Goal: Information Seeking & Learning: Check status

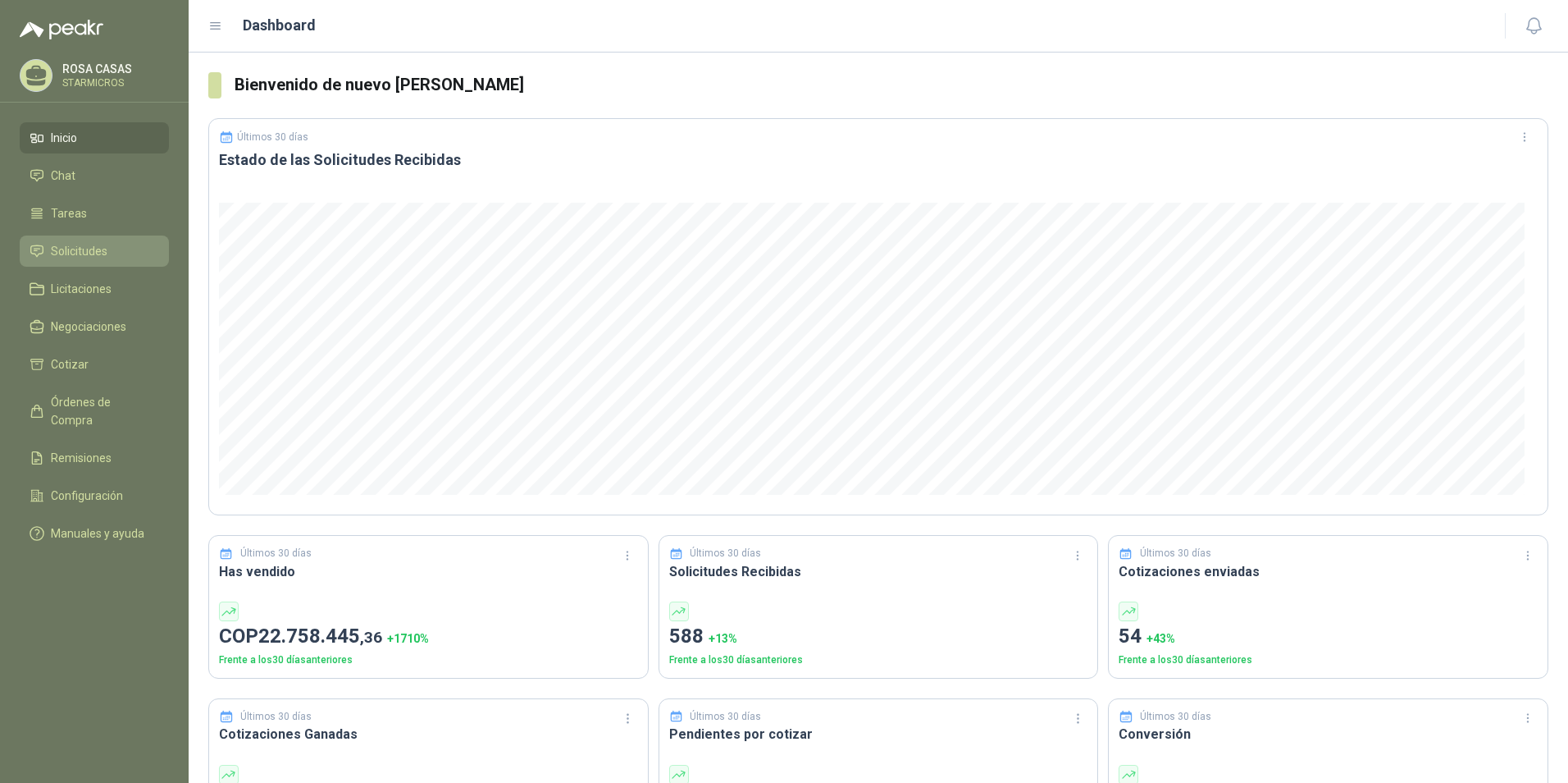
click at [36, 253] on icon at bounding box center [36, 250] width 15 height 15
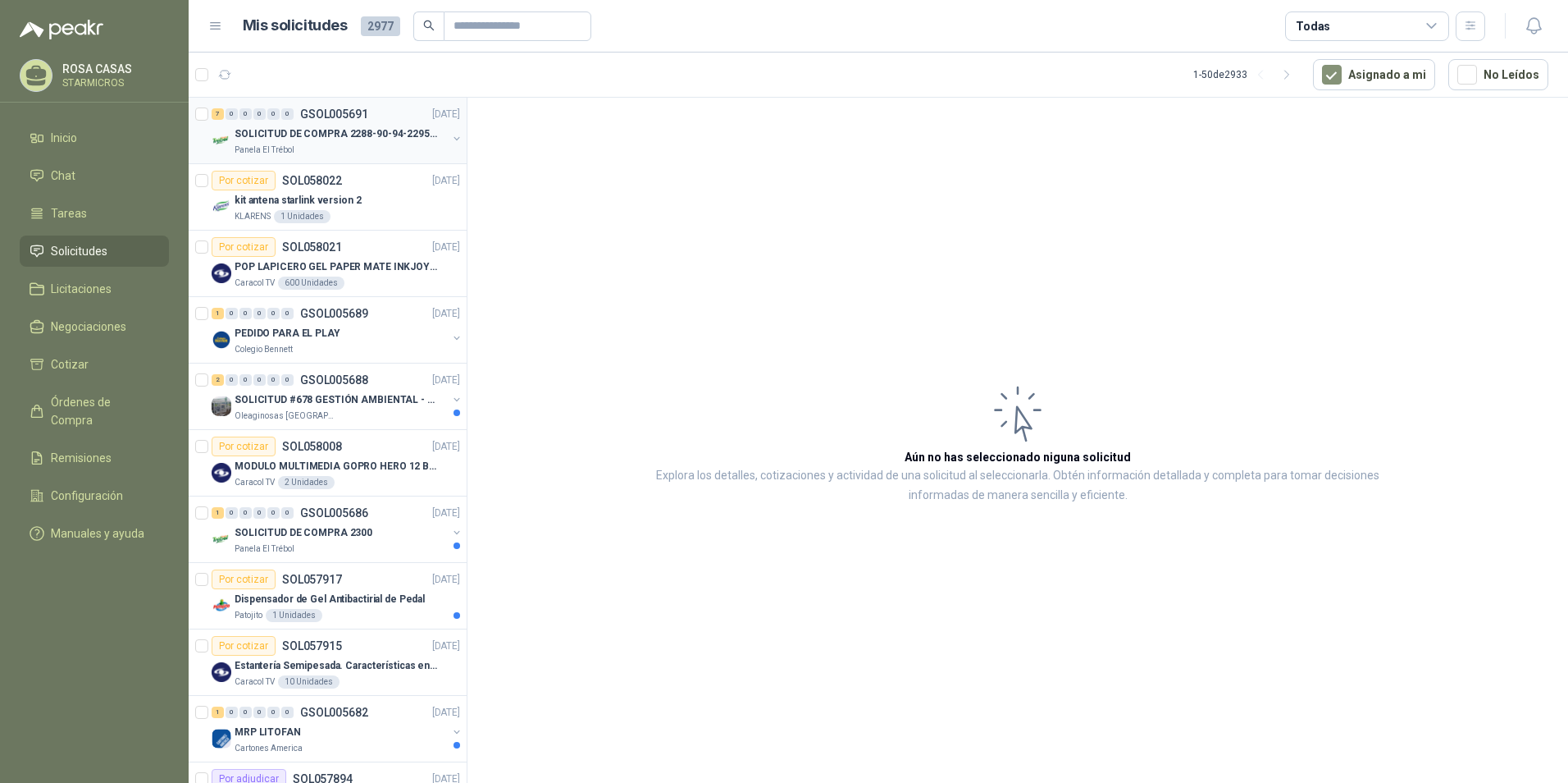
click at [323, 144] on div "Panela El Trébol" at bounding box center [340, 150] width 212 height 13
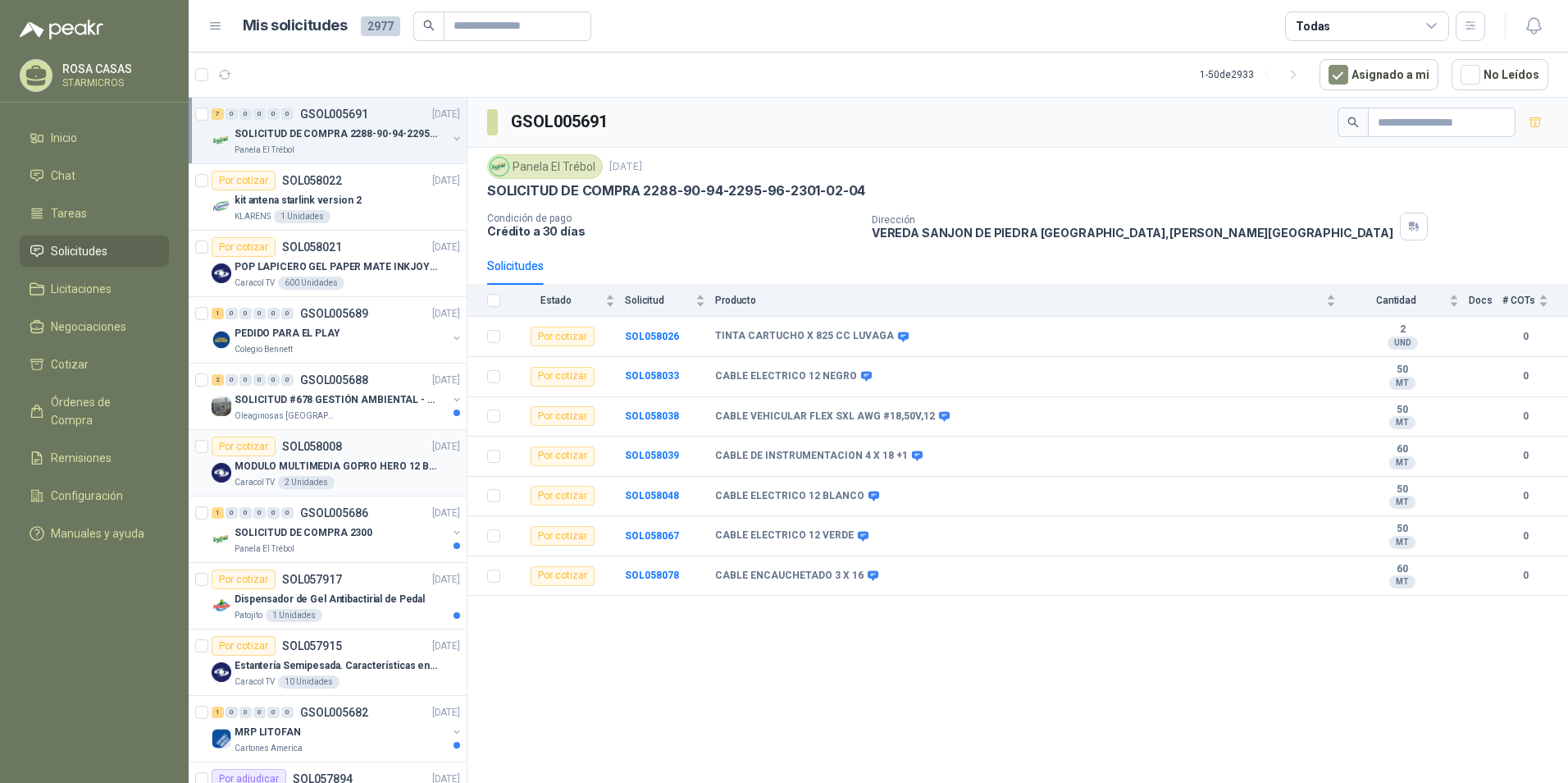
click at [337, 448] on p "SOL058008" at bounding box center [311, 447] width 60 height 12
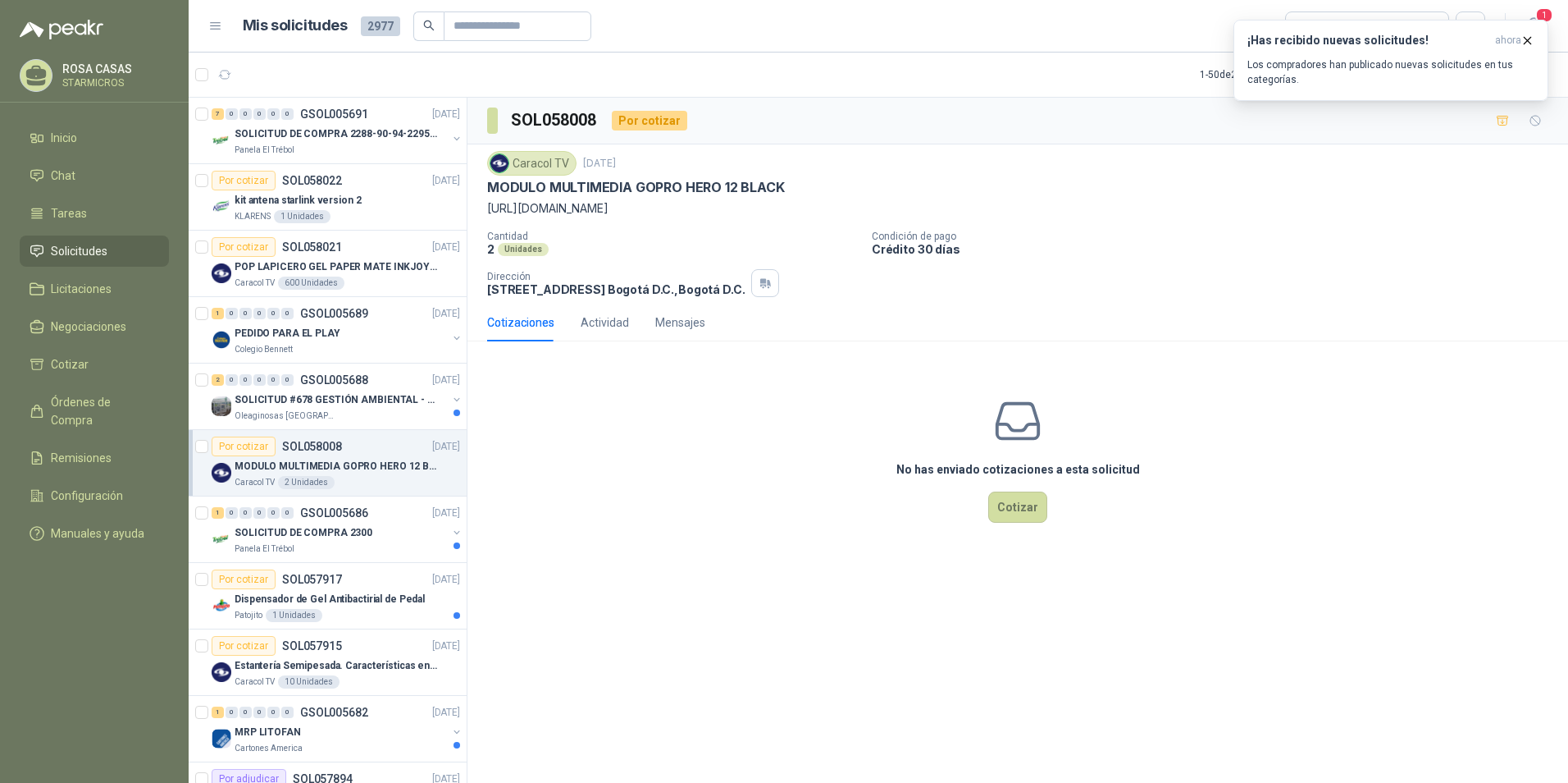
click at [910, 514] on div "No has enviado cotizaciones a esta solicitud Cotizar" at bounding box center [1017, 459] width 1100 height 209
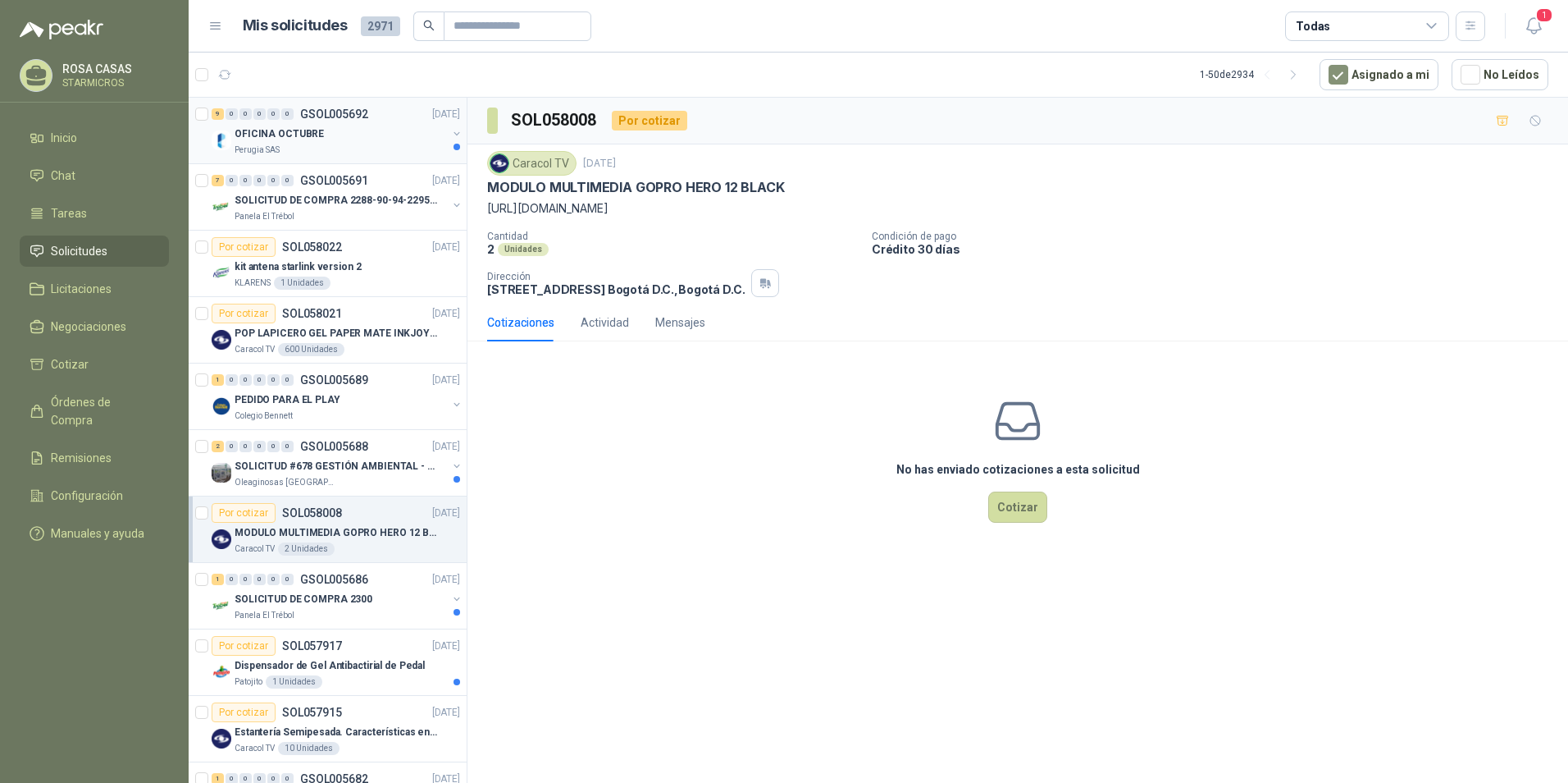
click at [294, 112] on div "9 0 0 0 0 0 GSOL005692" at bounding box center [290, 114] width 157 height 12
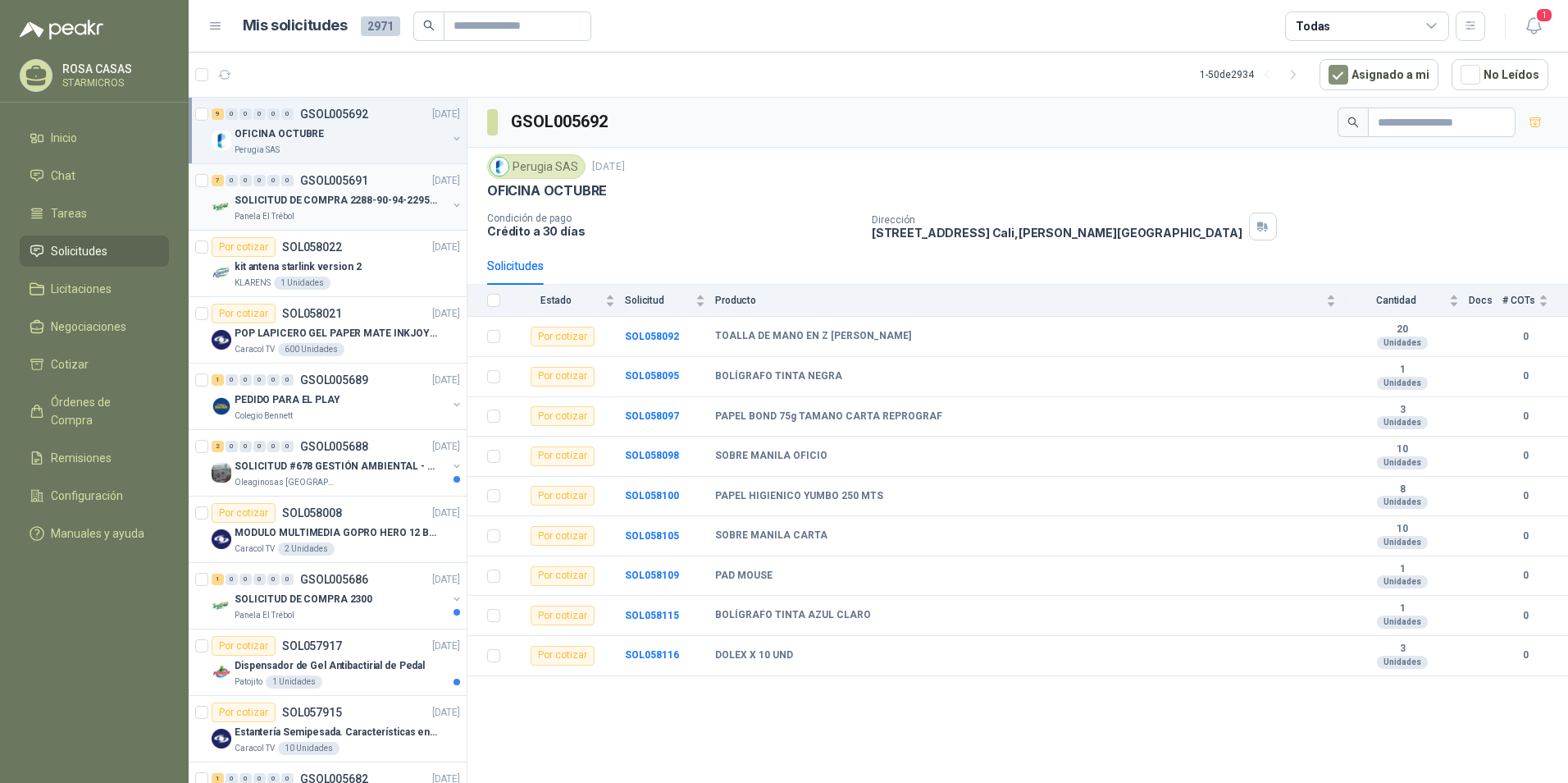
click at [303, 181] on p "GSOL005691" at bounding box center [333, 180] width 68 height 12
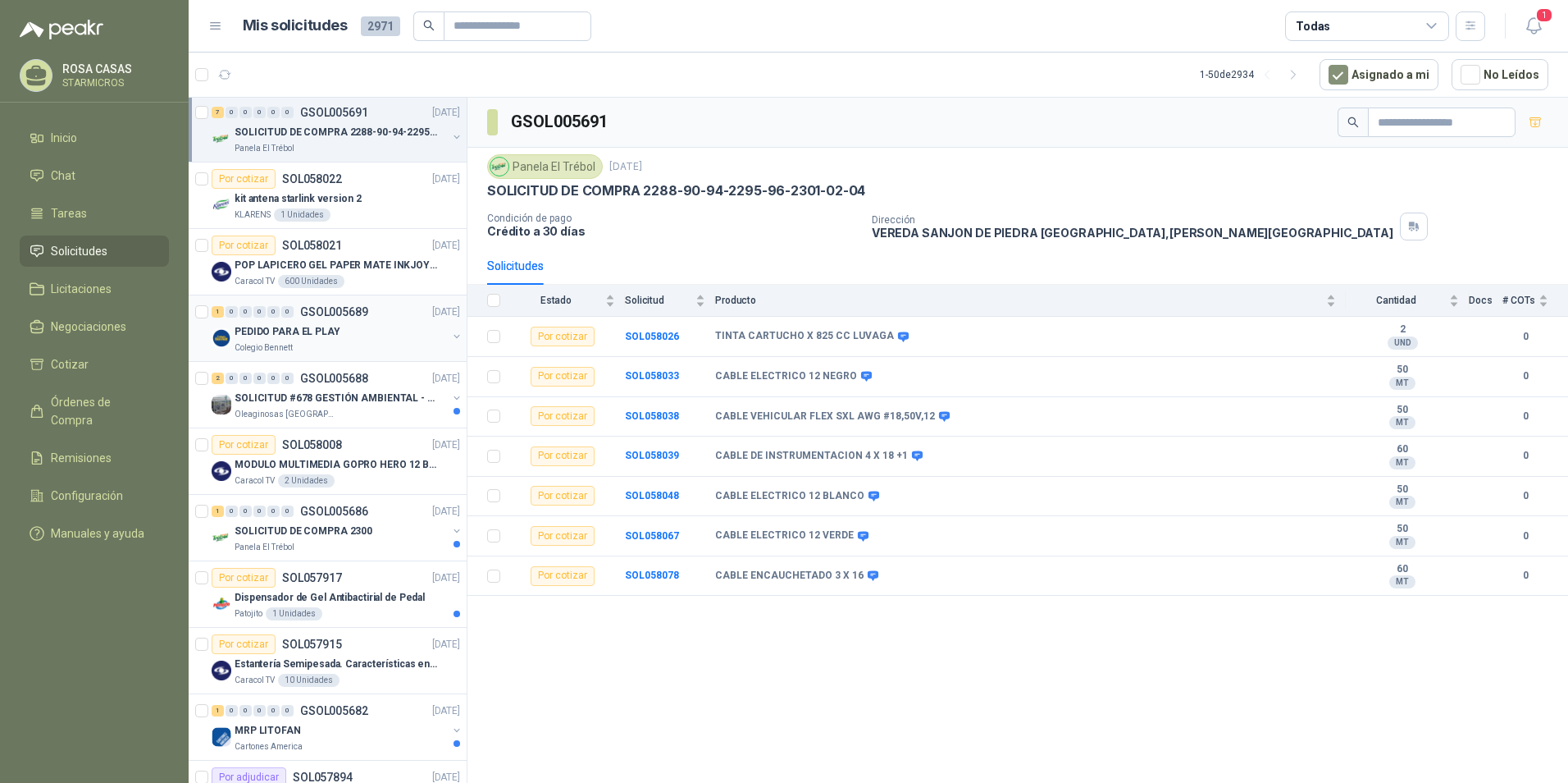
scroll to position [82, 0]
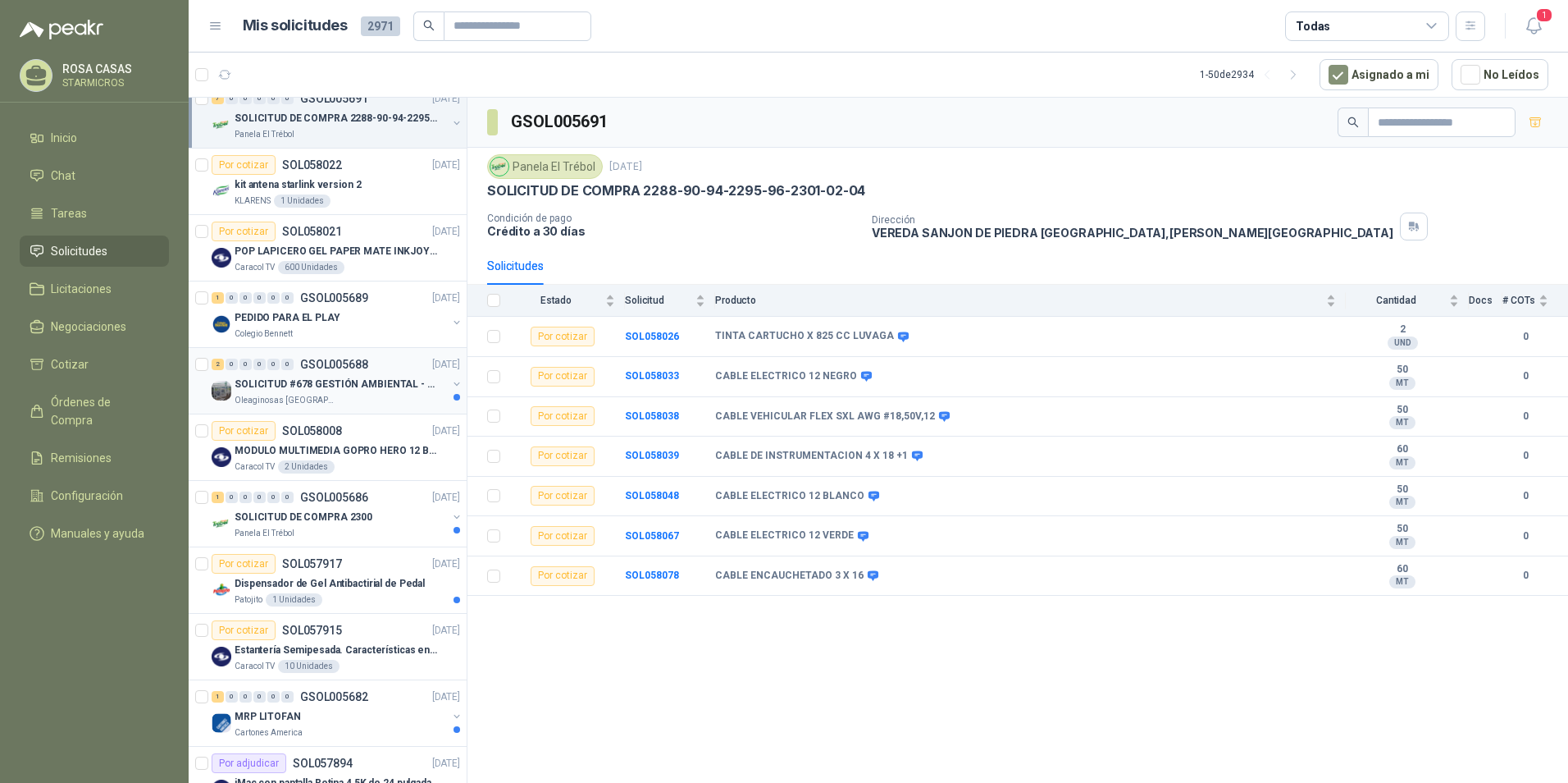
click at [338, 402] on div "Oleaginosas [GEOGRAPHIC_DATA][PERSON_NAME]" at bounding box center [340, 399] width 212 height 13
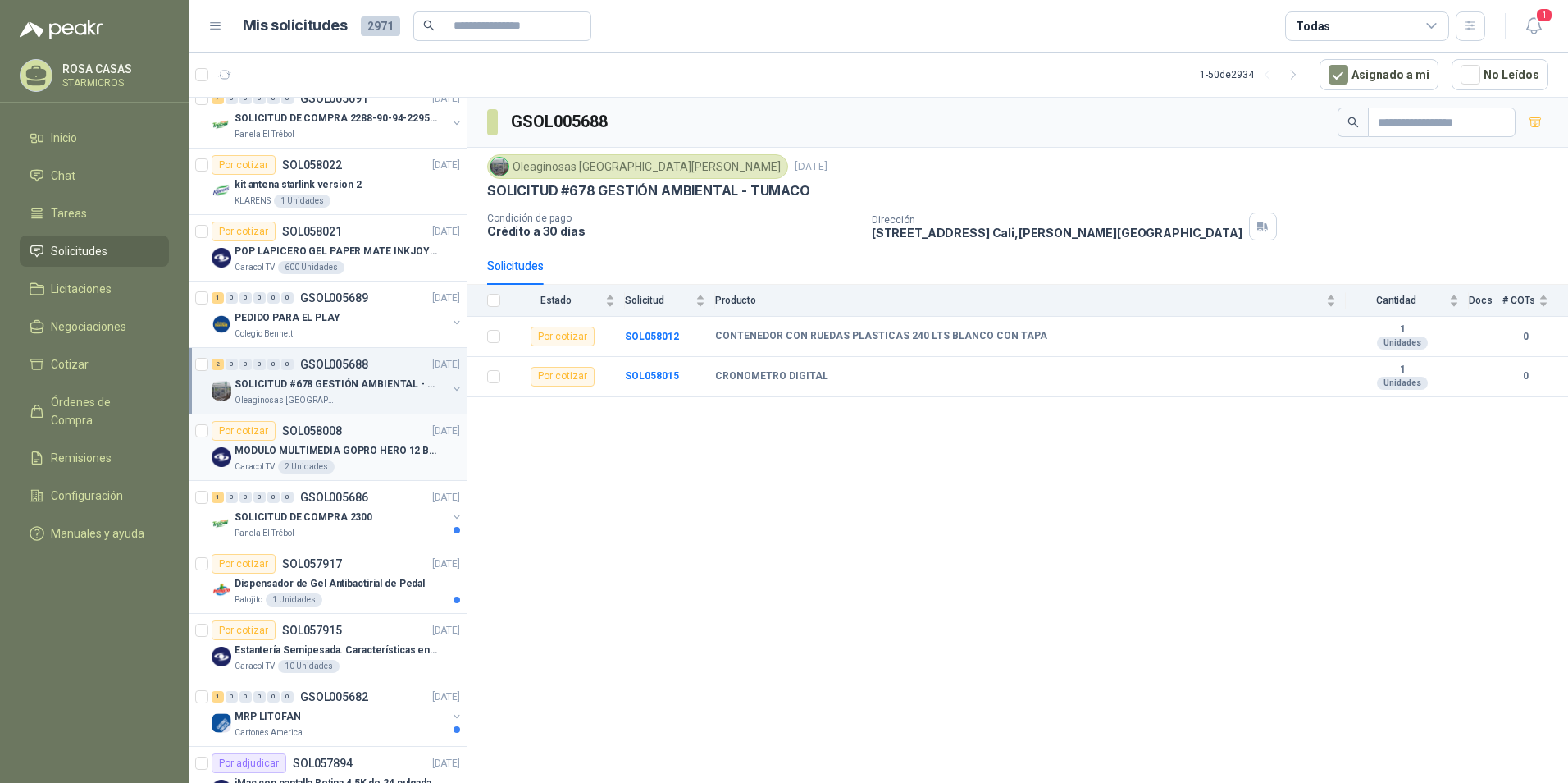
click at [353, 459] on div "MODULO MULTIMEDIA GOPRO HERO 12 BLACK" at bounding box center [347, 451] width 226 height 20
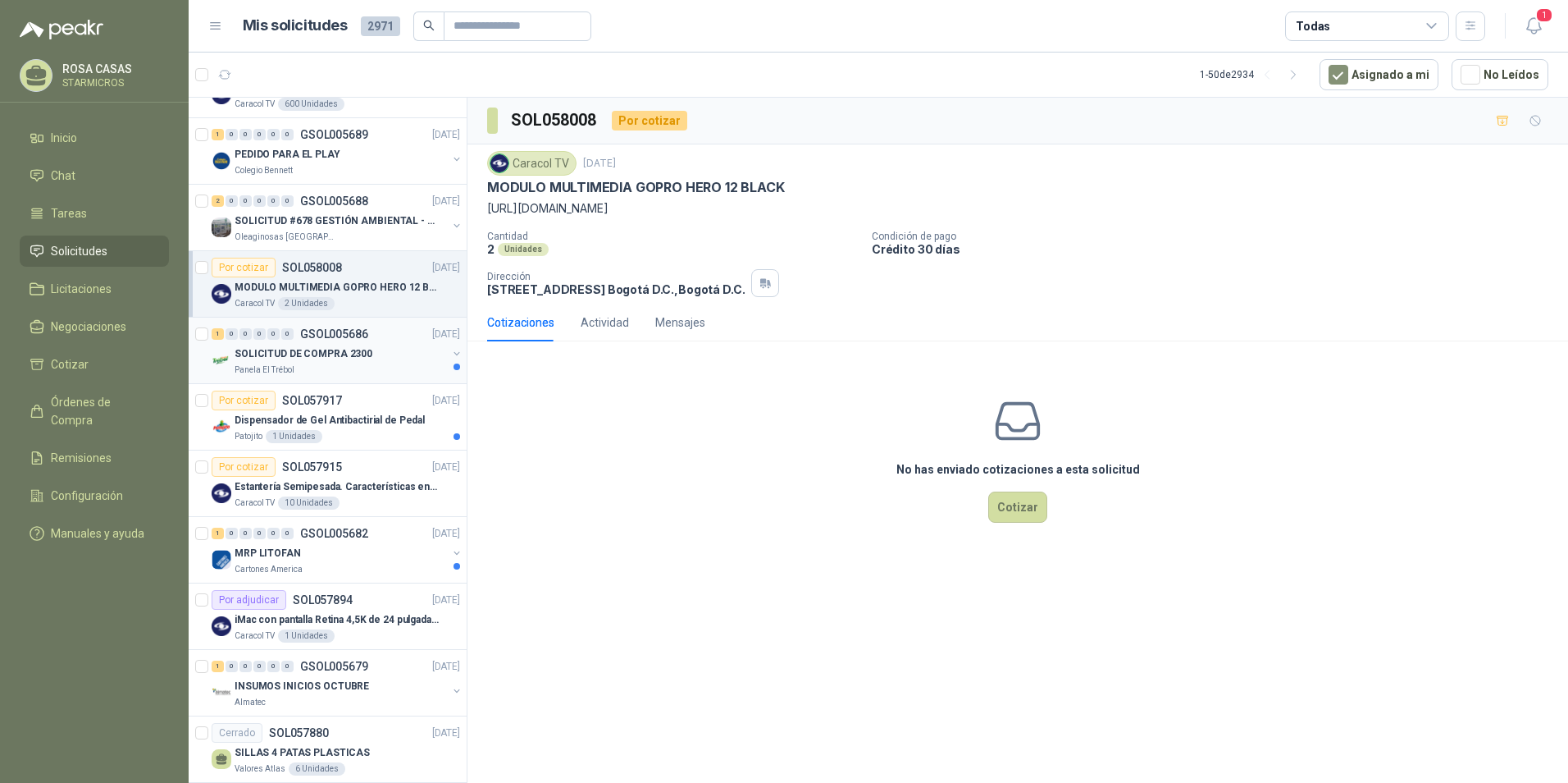
scroll to position [247, 0]
click at [369, 500] on div "Caracol TV 10 Unidades" at bounding box center [347, 501] width 226 height 13
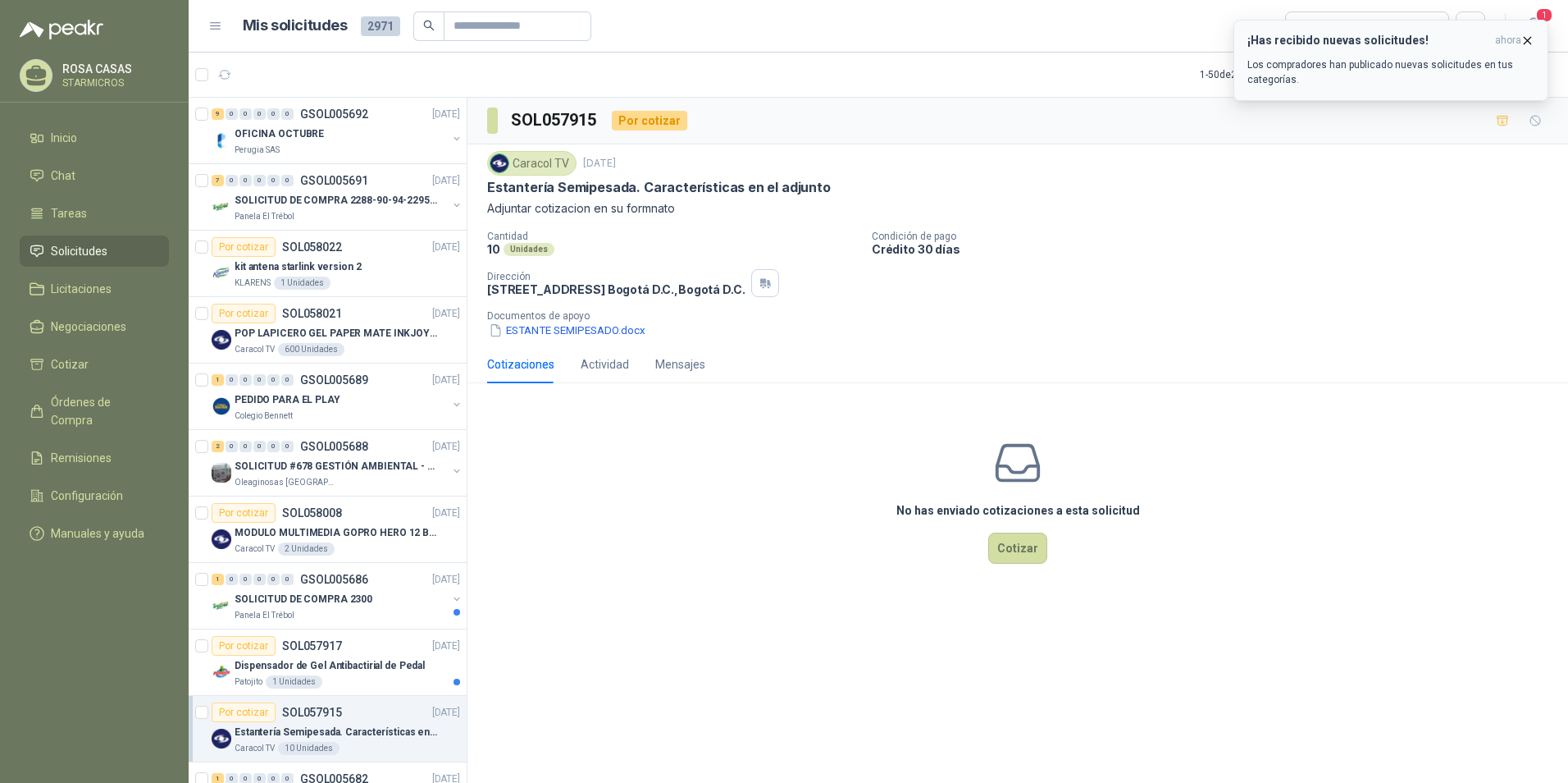
click at [1333, 95] on button "¡Has recibido nuevas solicitudes! ahora Los compradores han publicado nuevas so…" at bounding box center [1390, 60] width 314 height 81
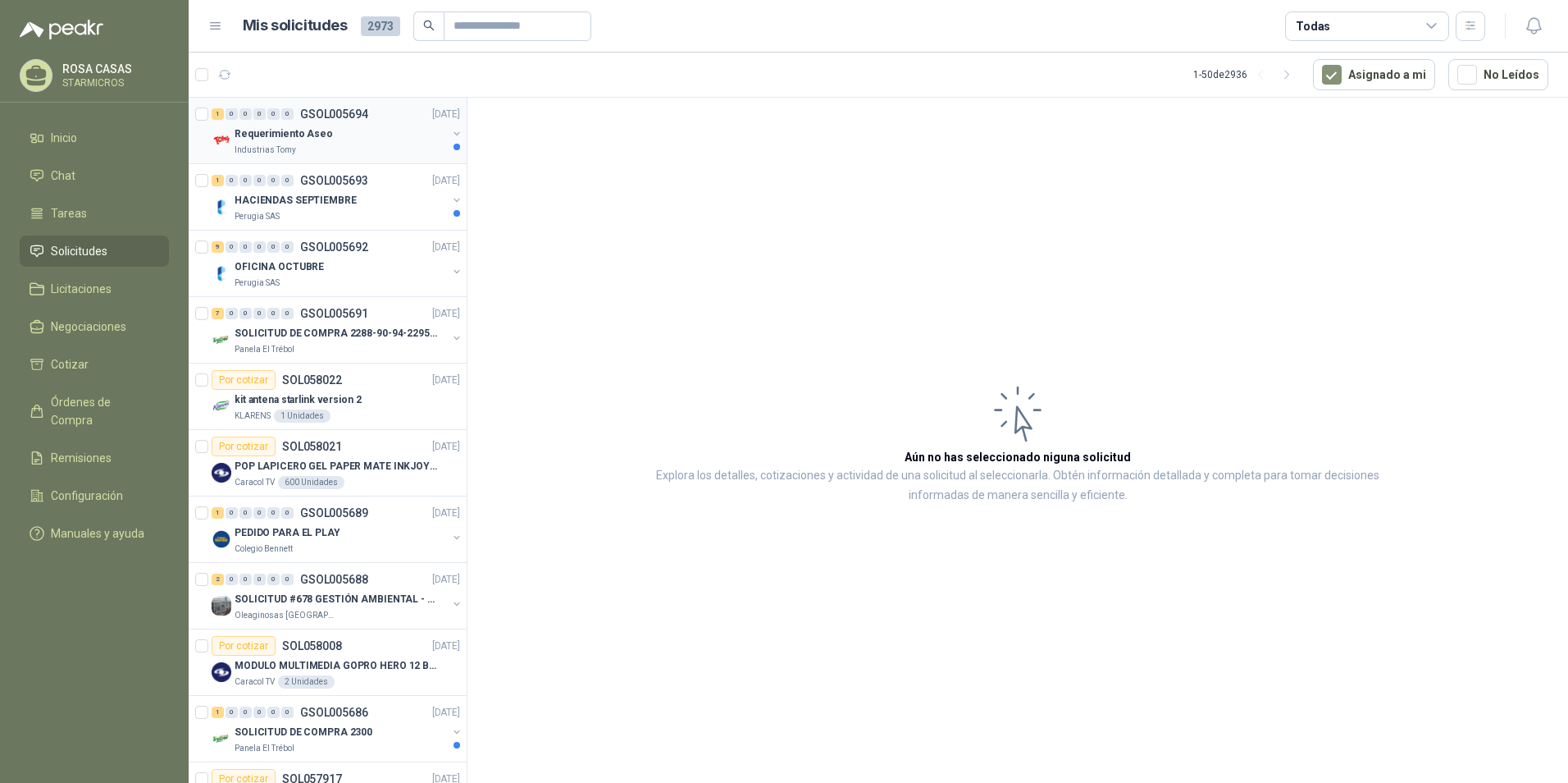
click at [307, 116] on p "GSOL005694" at bounding box center [333, 114] width 68 height 12
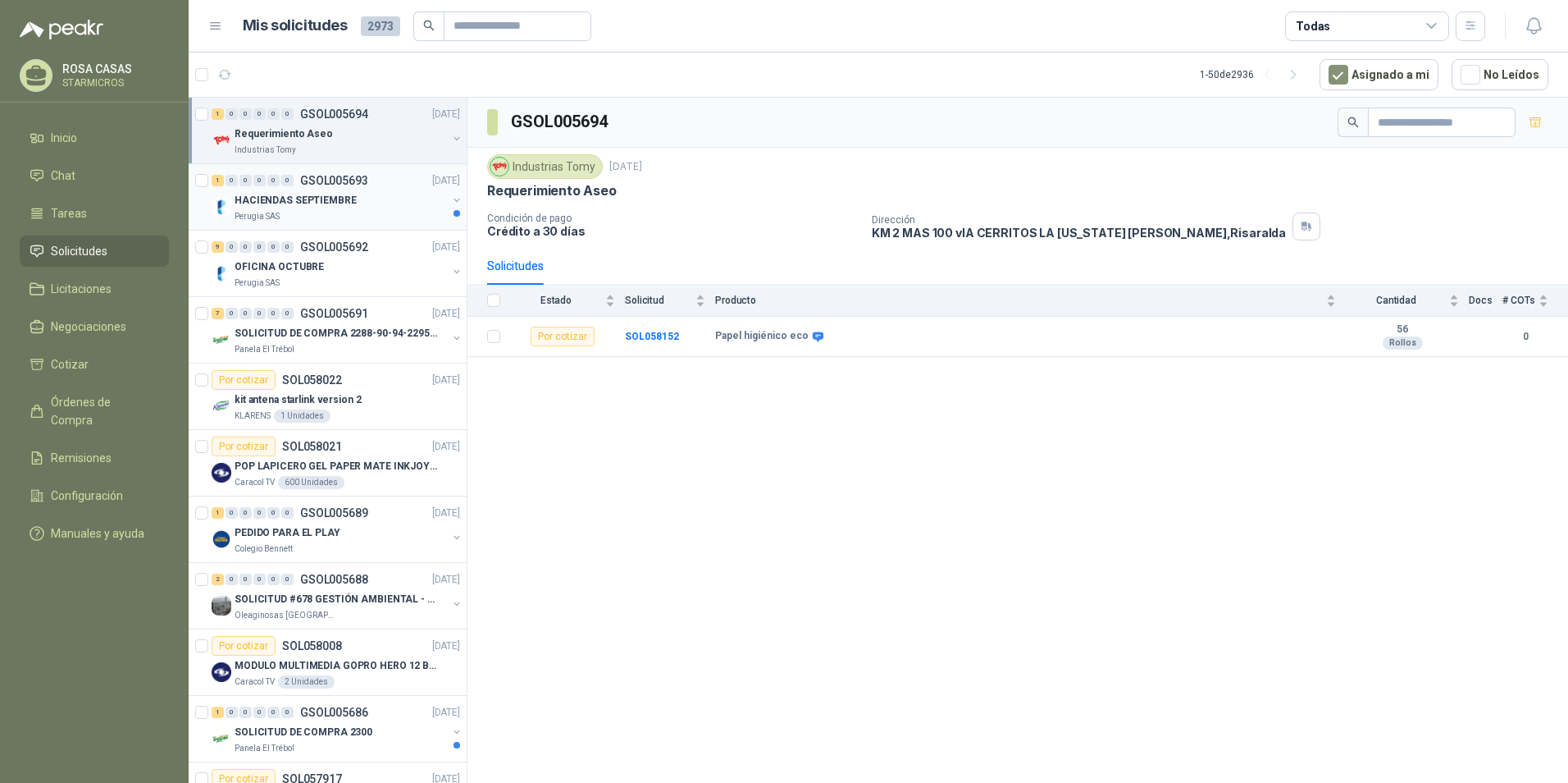
click at [366, 216] on div "Perugia SAS" at bounding box center [340, 216] width 212 height 13
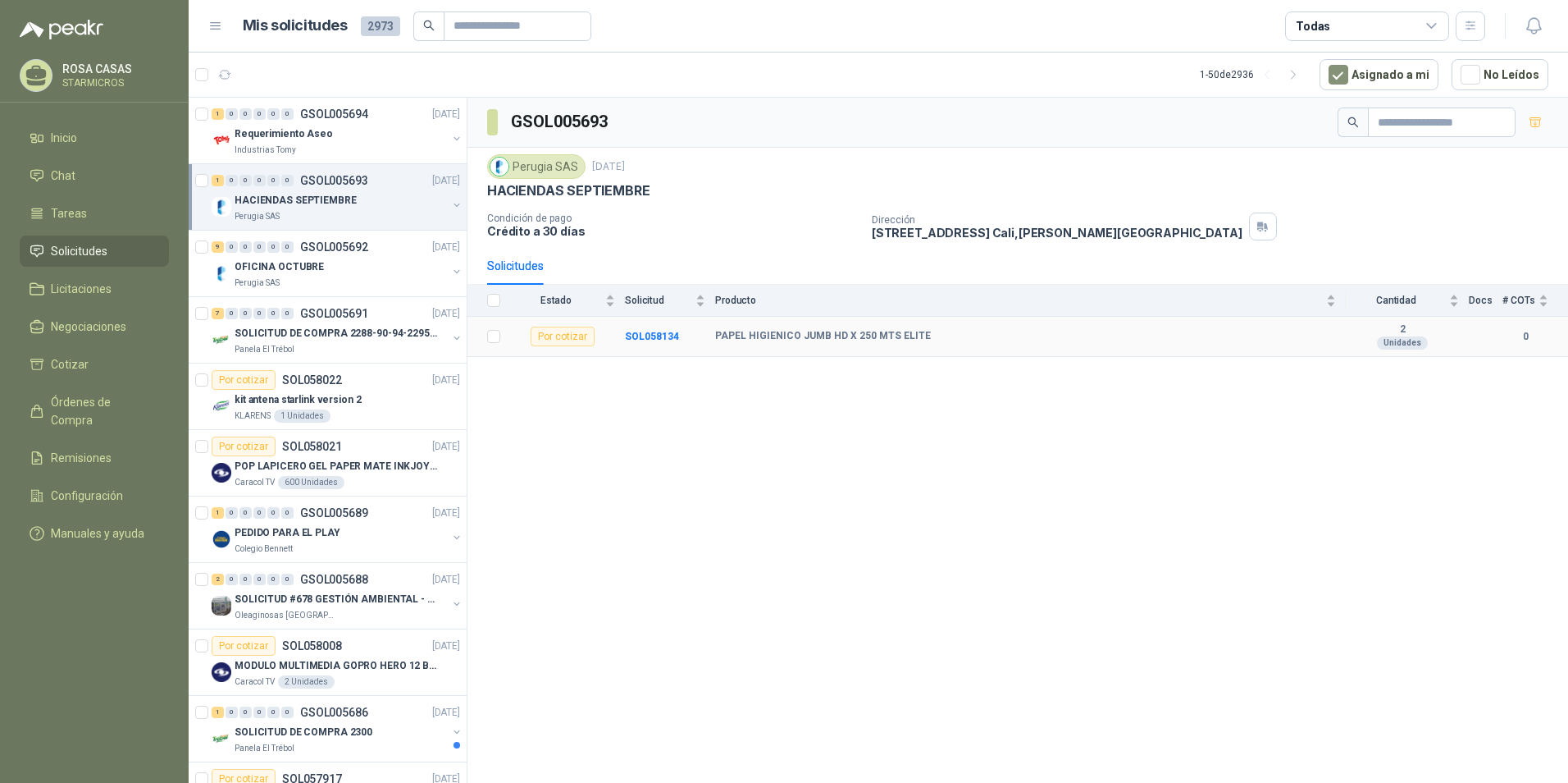
click at [775, 329] on td "PAPEL HIGIENICO JUMB HD X 250 MTS ELITE" at bounding box center [1030, 336] width 631 height 40
